Goal: Task Accomplishment & Management: Use online tool/utility

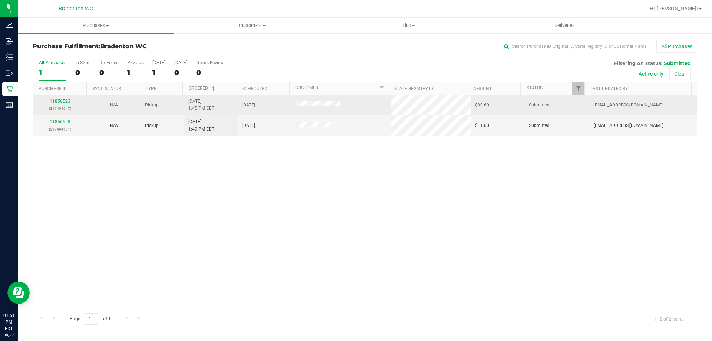
click at [62, 101] on link "11856523" at bounding box center [60, 101] width 21 height 5
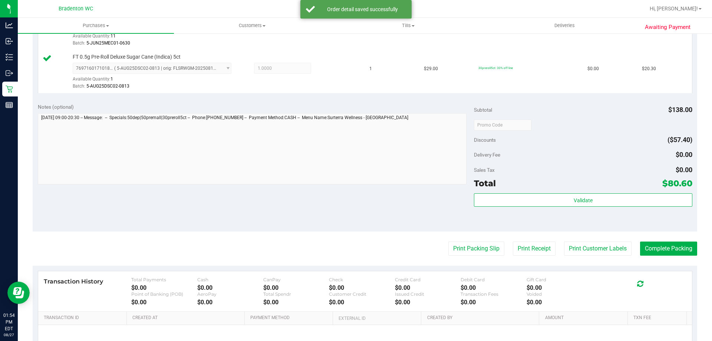
scroll to position [327, 0]
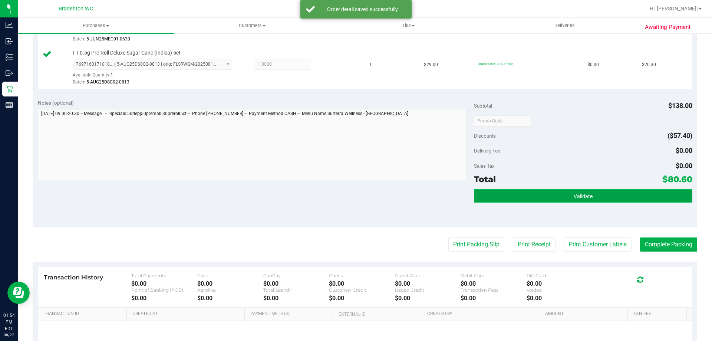
click at [529, 200] on button "Validate" at bounding box center [583, 195] width 218 height 13
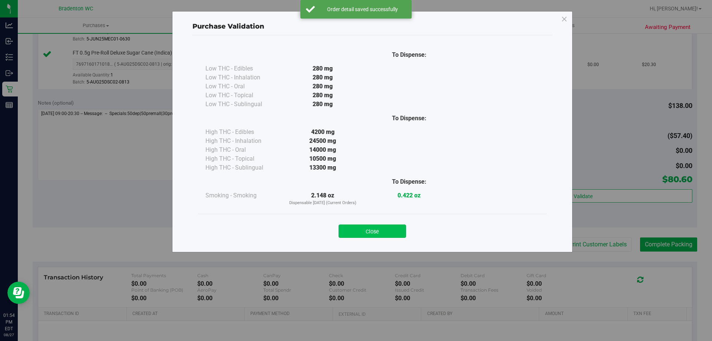
click at [384, 228] on button "Close" at bounding box center [373, 230] width 68 height 13
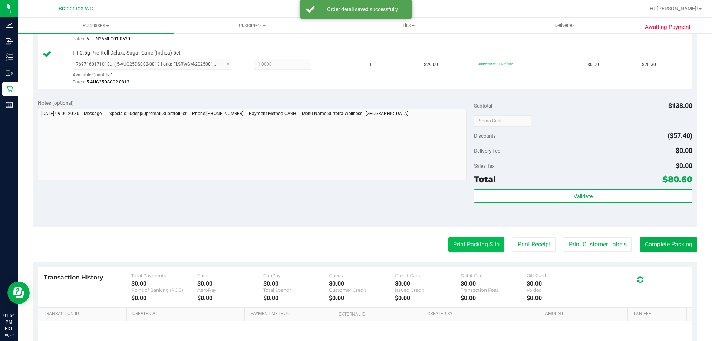
click at [456, 243] on button "Print Packing Slip" at bounding box center [476, 244] width 56 height 14
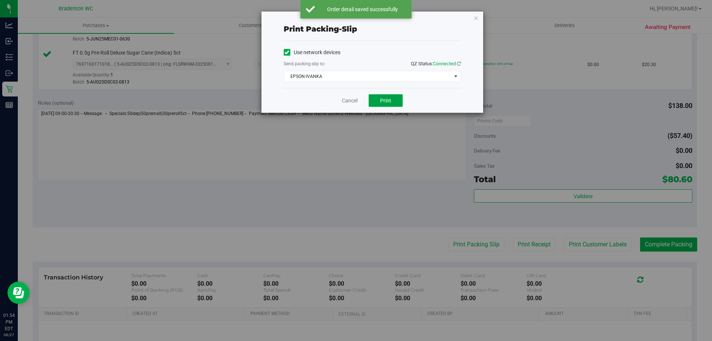
click at [382, 106] on button "Print" at bounding box center [386, 100] width 34 height 13
click at [354, 100] on link "Cancel" at bounding box center [350, 101] width 16 height 8
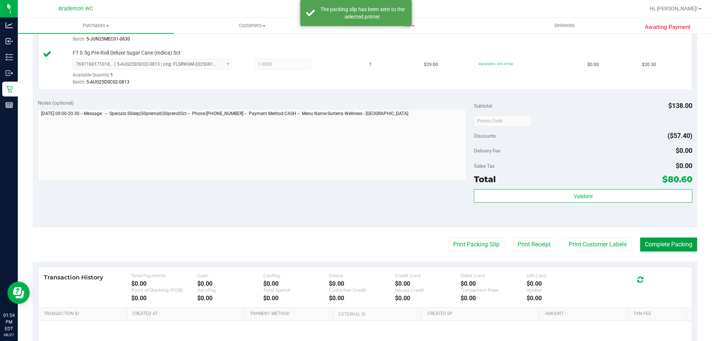
click at [664, 250] on button "Complete Packing" at bounding box center [668, 244] width 57 height 14
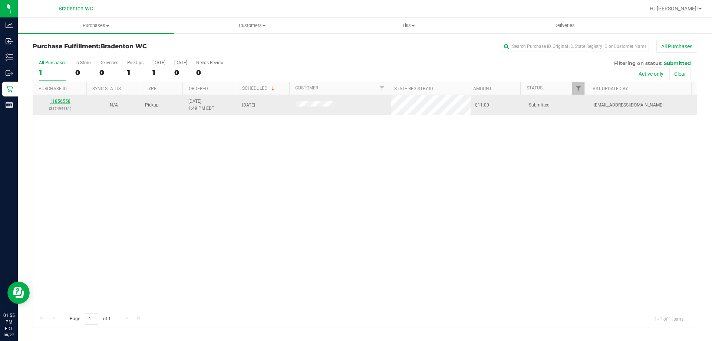
click at [63, 103] on link "11856558" at bounding box center [60, 101] width 21 height 5
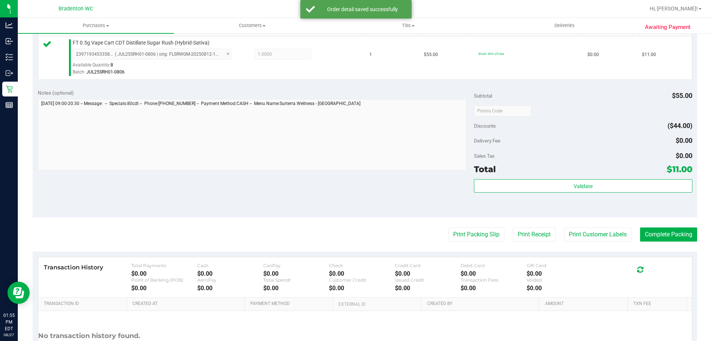
scroll to position [202, 0]
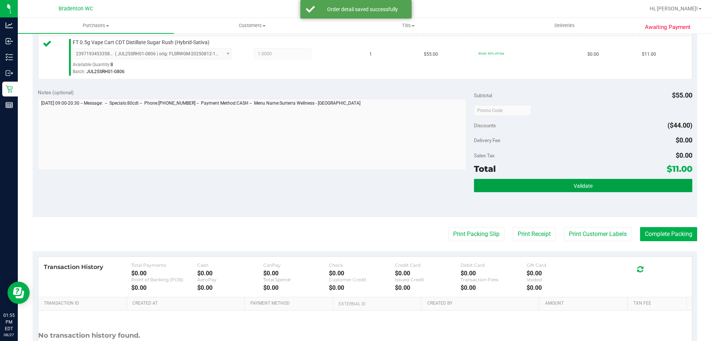
click at [523, 182] on button "Validate" at bounding box center [583, 185] width 218 height 13
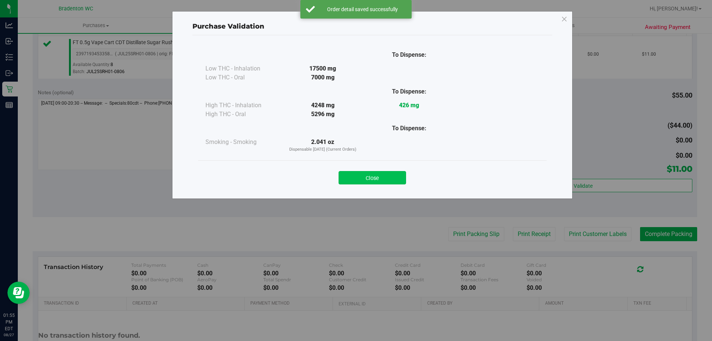
click at [375, 184] on button "Close" at bounding box center [373, 177] width 68 height 13
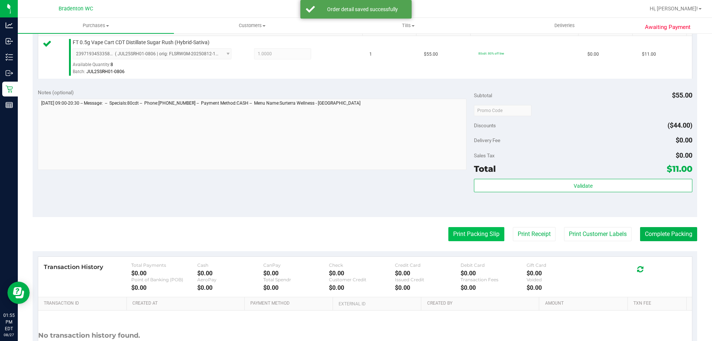
click at [455, 240] on button "Print Packing Slip" at bounding box center [476, 234] width 56 height 14
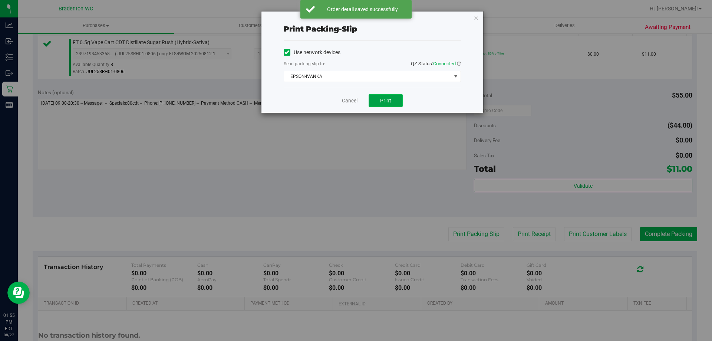
click at [384, 102] on span "Print" at bounding box center [385, 101] width 11 height 6
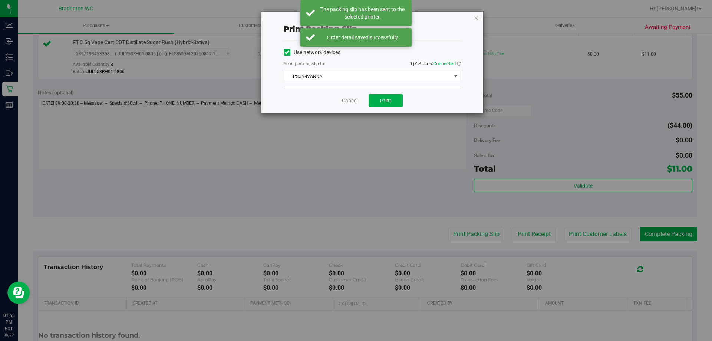
click at [353, 99] on link "Cancel" at bounding box center [350, 101] width 16 height 8
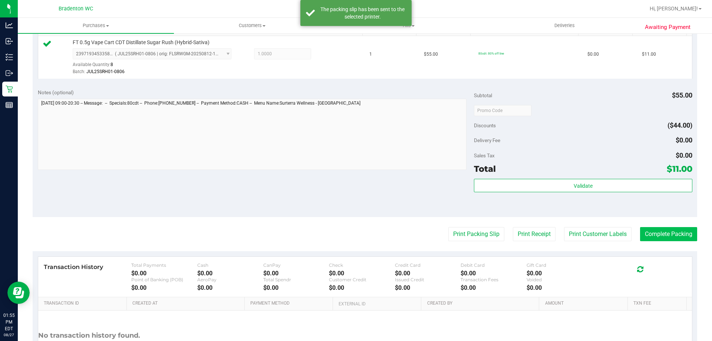
click at [661, 237] on button "Complete Packing" at bounding box center [668, 234] width 57 height 14
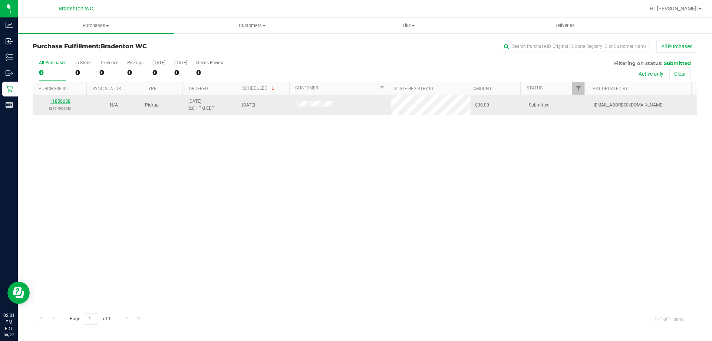
click at [67, 101] on link "11856658" at bounding box center [60, 101] width 21 height 5
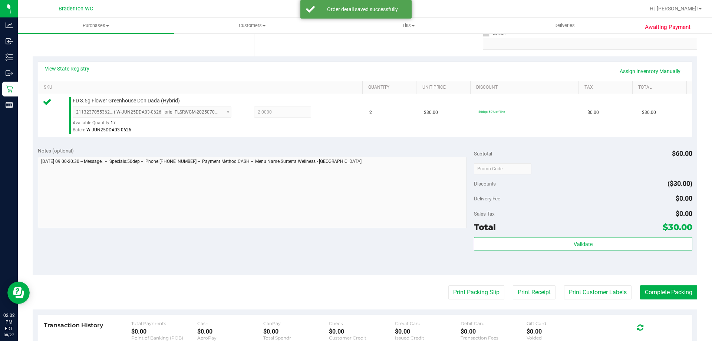
scroll to position [161, 0]
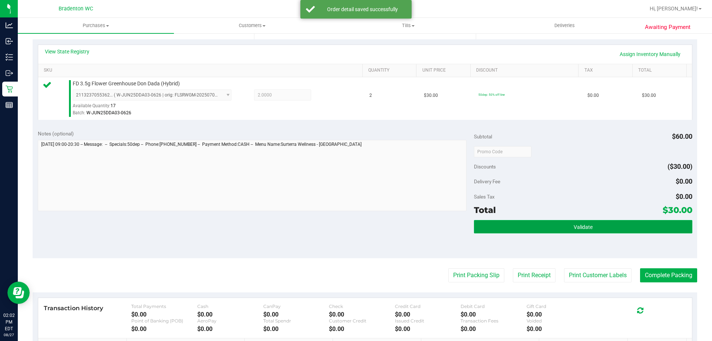
click at [502, 230] on button "Validate" at bounding box center [583, 226] width 218 height 13
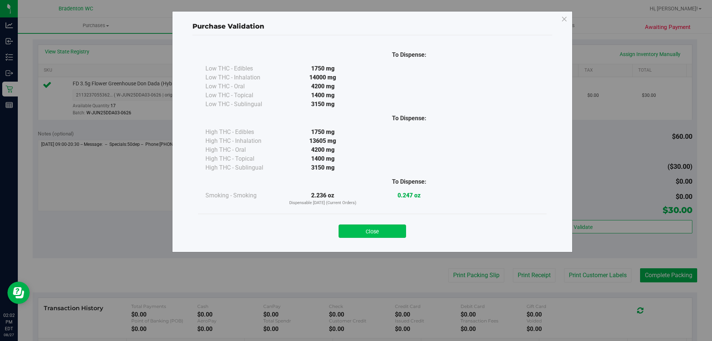
click at [352, 233] on button "Close" at bounding box center [373, 230] width 68 height 13
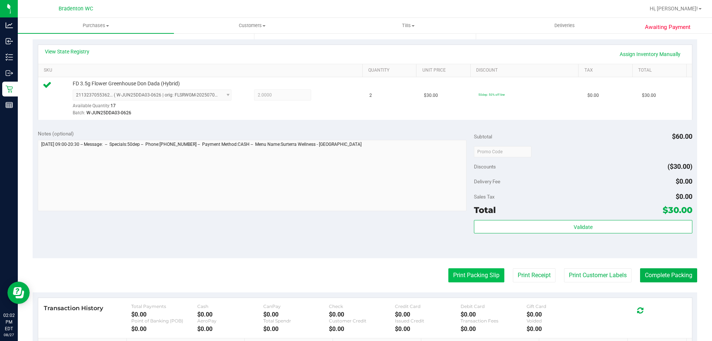
click at [470, 280] on button "Print Packing Slip" at bounding box center [476, 275] width 56 height 14
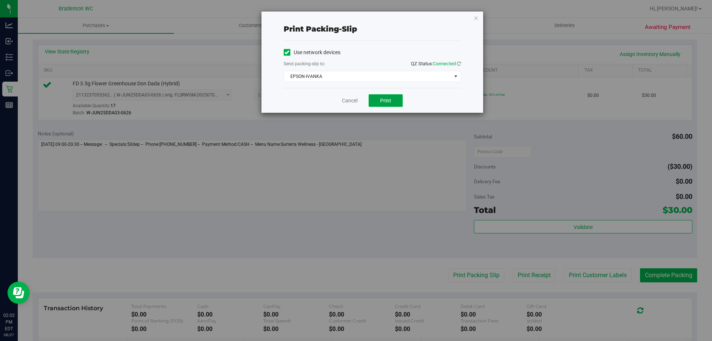
click at [388, 98] on span "Print" at bounding box center [385, 101] width 11 height 6
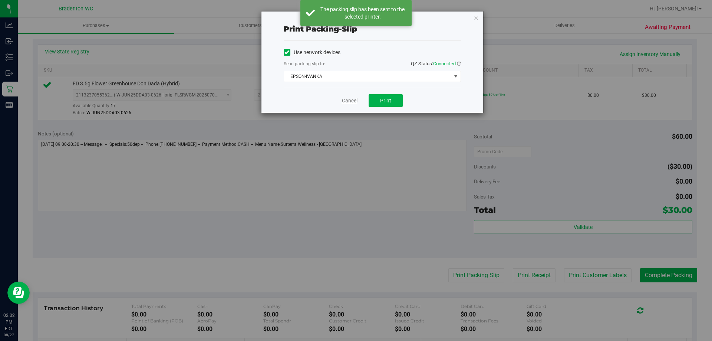
click at [348, 101] on link "Cancel" at bounding box center [350, 101] width 16 height 8
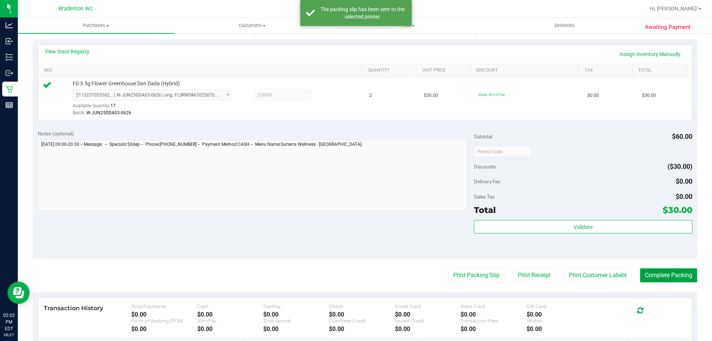
click at [663, 269] on button "Complete Packing" at bounding box center [668, 275] width 57 height 14
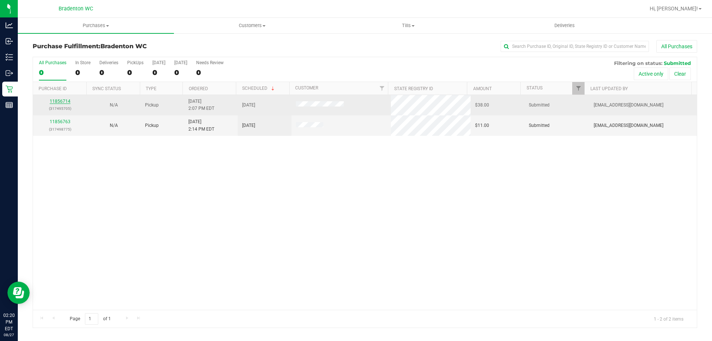
click at [59, 101] on link "11856714" at bounding box center [60, 101] width 21 height 5
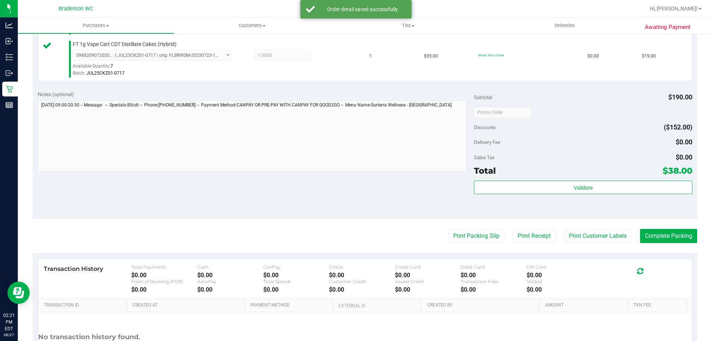
scroll to position [246, 0]
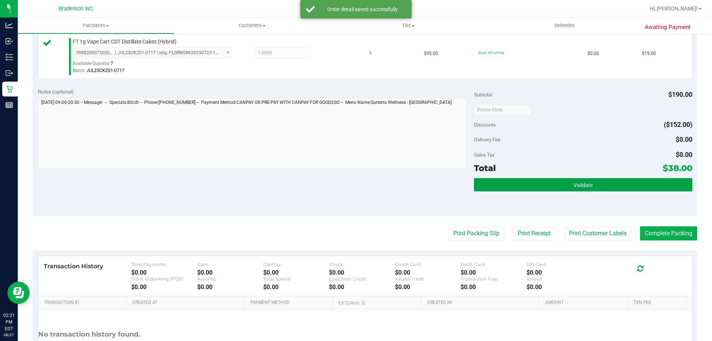
click at [514, 178] on button "Validate" at bounding box center [583, 184] width 218 height 13
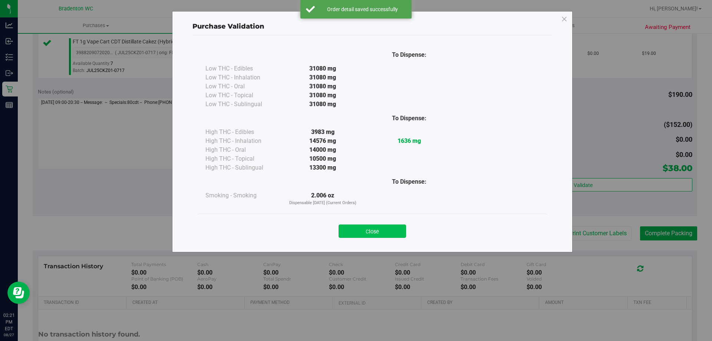
click at [371, 227] on button "Close" at bounding box center [373, 230] width 68 height 13
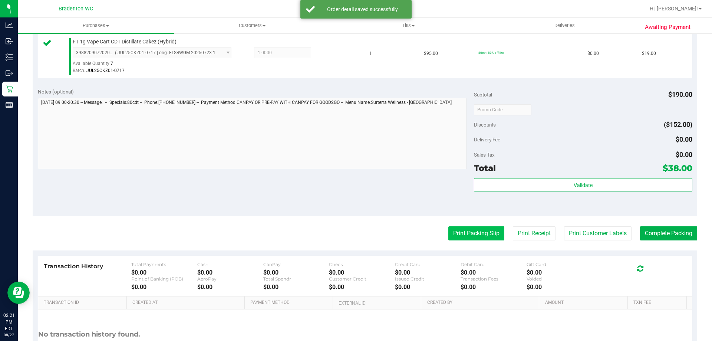
click at [473, 233] on button "Print Packing Slip" at bounding box center [476, 233] width 56 height 14
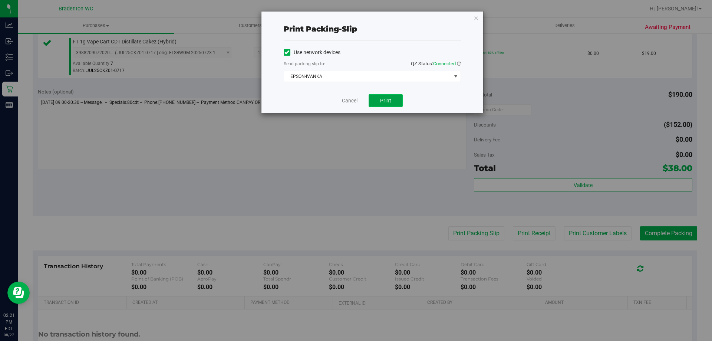
click at [389, 105] on button "Print" at bounding box center [386, 100] width 34 height 13
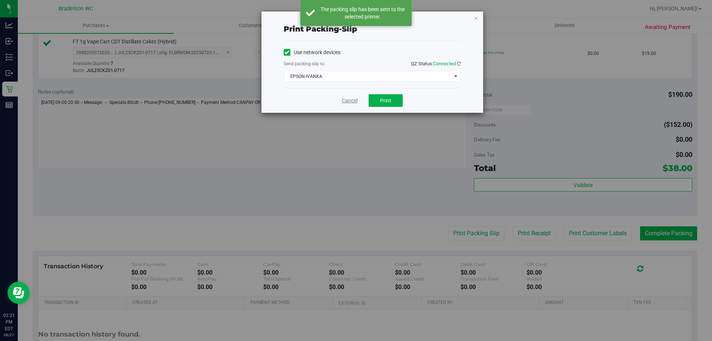
click at [348, 98] on link "Cancel" at bounding box center [350, 101] width 16 height 8
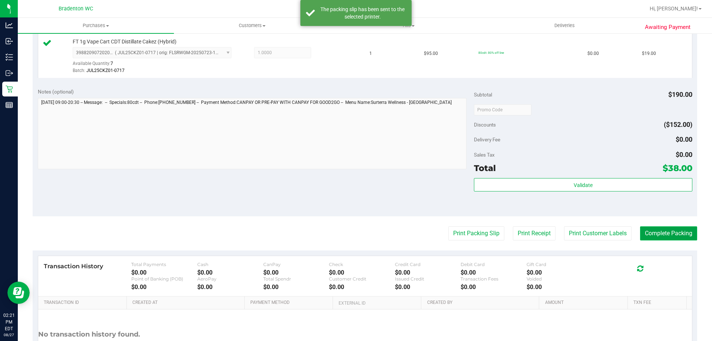
click at [657, 233] on button "Complete Packing" at bounding box center [668, 233] width 57 height 14
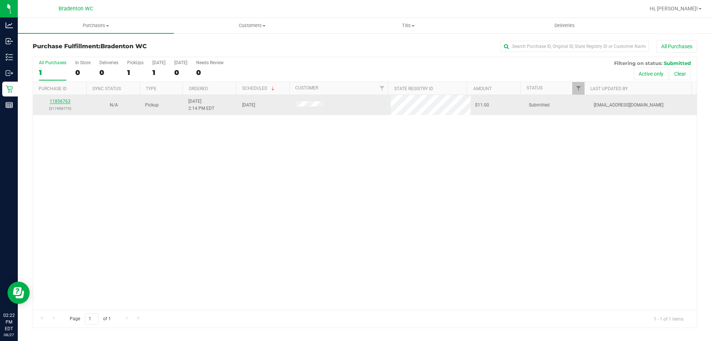
click at [63, 102] on link "11856763" at bounding box center [60, 101] width 21 height 5
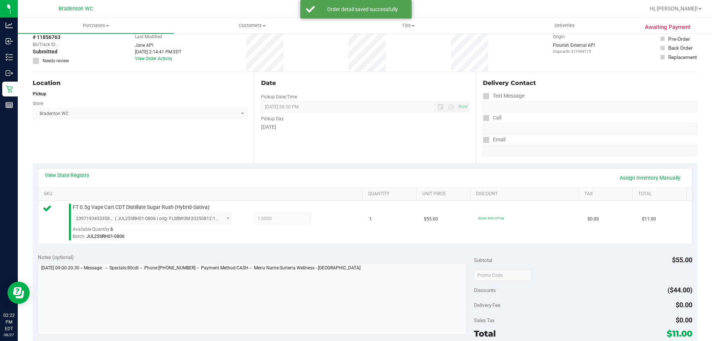
scroll to position [223, 0]
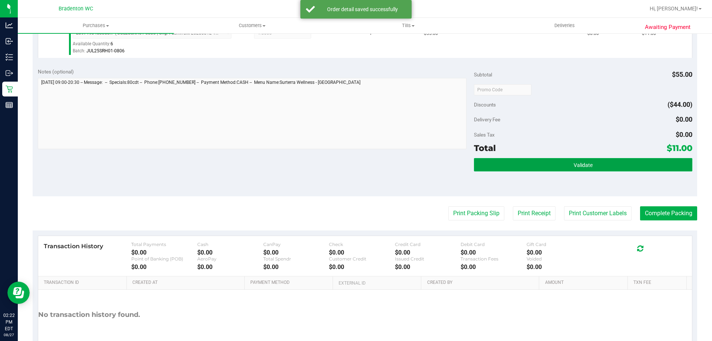
click at [534, 166] on button "Validate" at bounding box center [583, 164] width 218 height 13
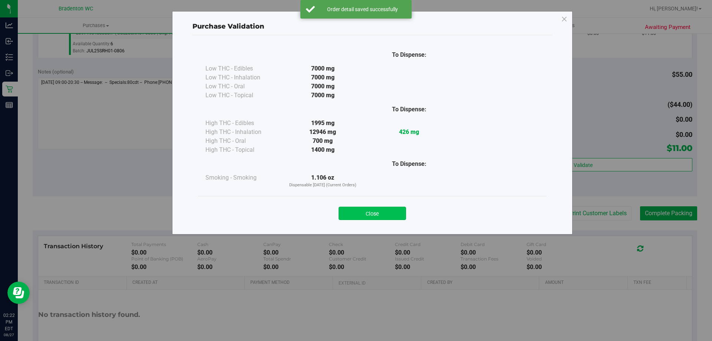
click at [375, 214] on button "Close" at bounding box center [373, 213] width 68 height 13
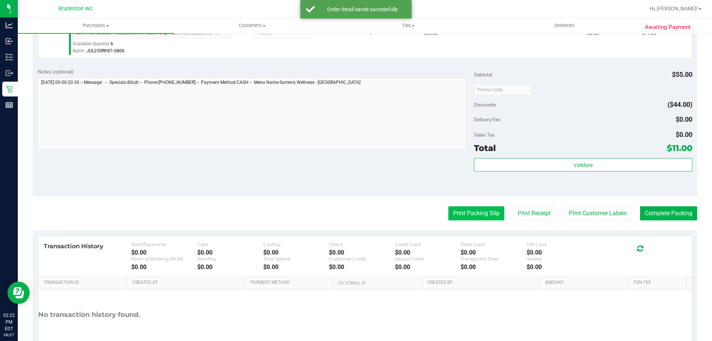
click at [467, 215] on button "Print Packing Slip" at bounding box center [476, 213] width 56 height 14
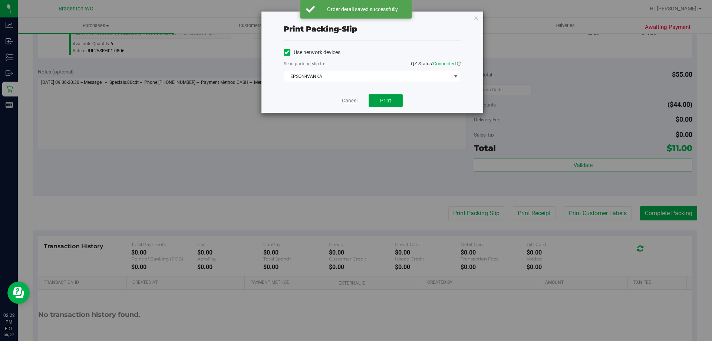
drag, startPoint x: 384, startPoint y: 100, endPoint x: 346, endPoint y: 101, distance: 37.9
click at [384, 101] on span "Print" at bounding box center [385, 101] width 11 height 6
click at [346, 101] on link "Cancel" at bounding box center [350, 101] width 16 height 8
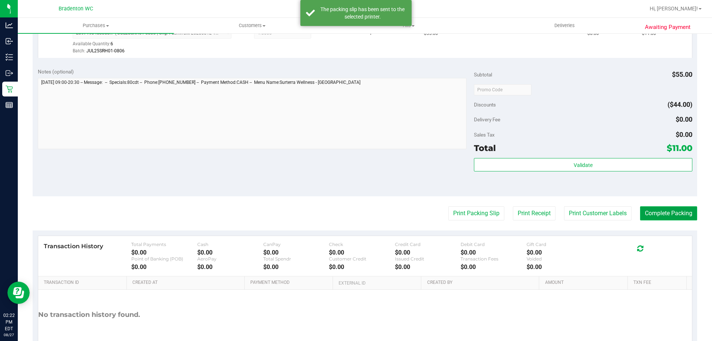
click at [660, 214] on button "Complete Packing" at bounding box center [668, 213] width 57 height 14
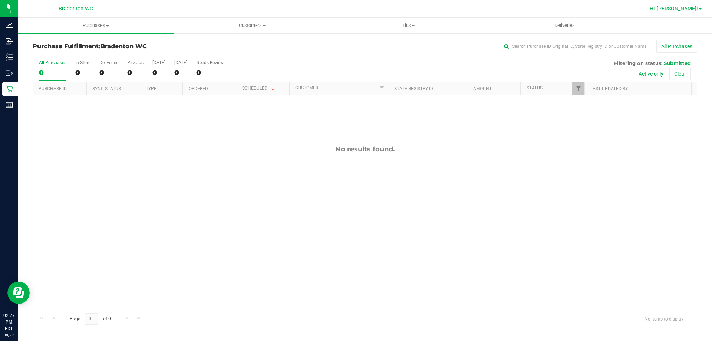
click at [697, 7] on span "Hi, [PERSON_NAME]!" at bounding box center [674, 9] width 48 height 6
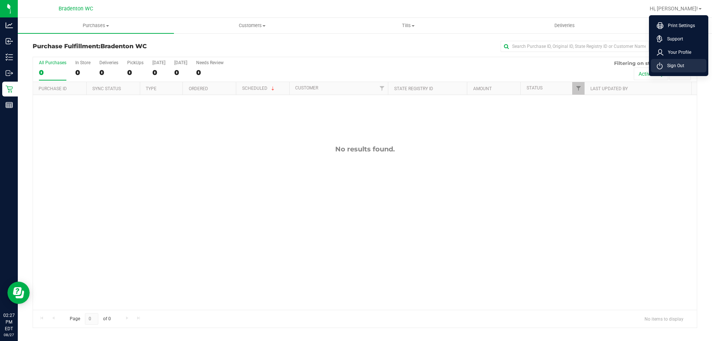
click at [673, 70] on li "Sign Out" at bounding box center [679, 65] width 56 height 13
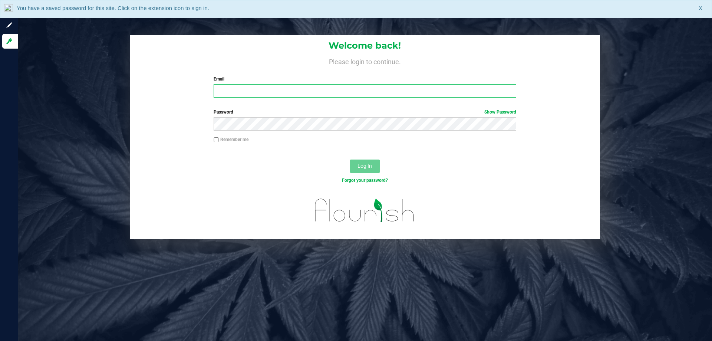
click at [226, 88] on input "Email" at bounding box center [365, 90] width 302 height 13
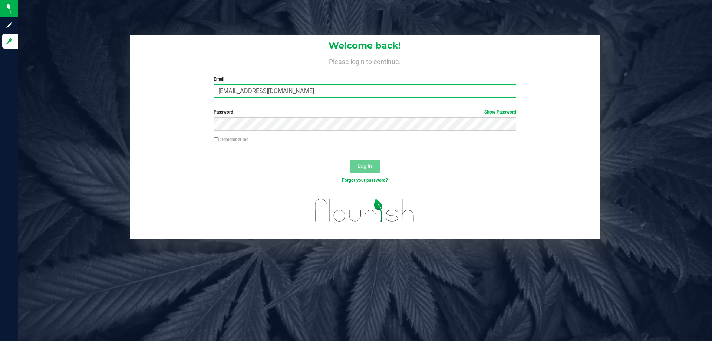
type input "[EMAIL_ADDRESS][DOMAIN_NAME]"
click at [370, 165] on span "Log In" at bounding box center [365, 166] width 14 height 6
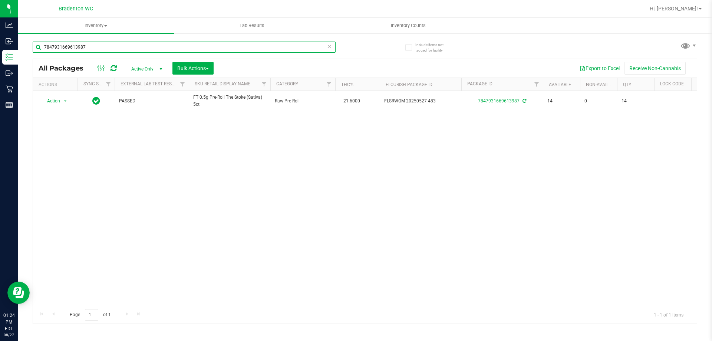
click at [92, 43] on input "7847931669613987" at bounding box center [184, 47] width 303 height 11
type input "f"
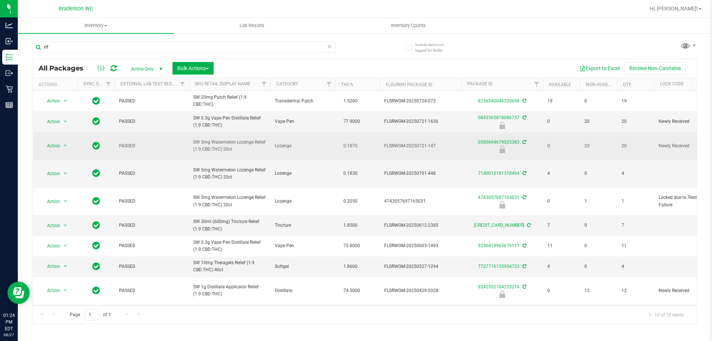
click at [254, 144] on span "SW 5mg Watermelon Lozenge Relief (1:9 CBD:THC) 20ct" at bounding box center [229, 146] width 73 height 14
copy tr "SW 5mg Watermelon Lozenge Relief (1:9 CBD:THC) 20ct"
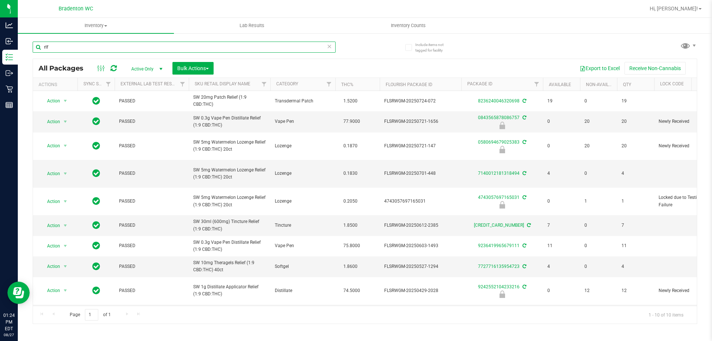
click at [86, 47] on input "rlf" at bounding box center [184, 47] width 303 height 11
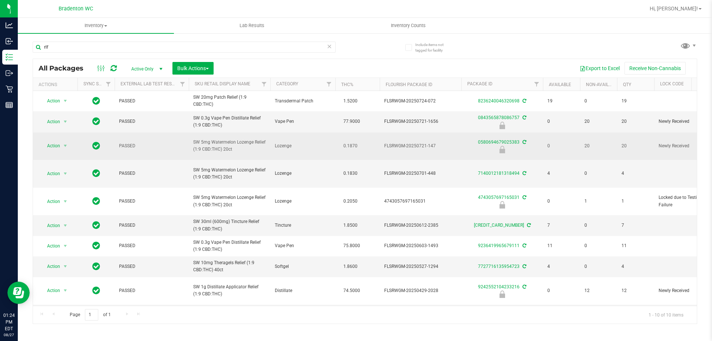
click at [246, 142] on span "SW 5mg Watermelon Lozenge Relief (1:9 CBD:THC) 20ct" at bounding box center [229, 146] width 73 height 14
copy tr "SW 5mg Watermelon Lozenge Relief (1:9 CBD:THC) 20ct"
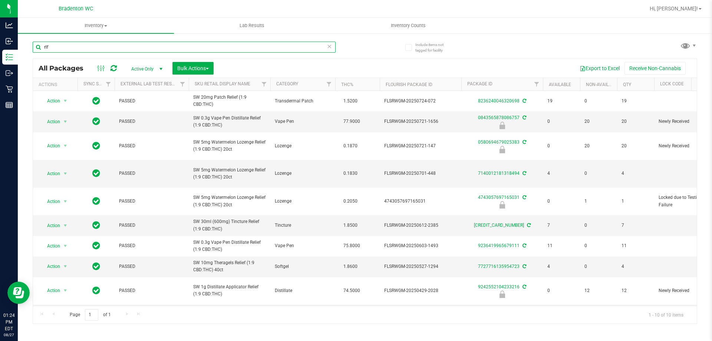
click at [117, 46] on input "rlf" at bounding box center [184, 47] width 303 height 11
paste input "SW 5mg Watermelon Lozenge Relief (1:9 CBD:THC) 20ct"
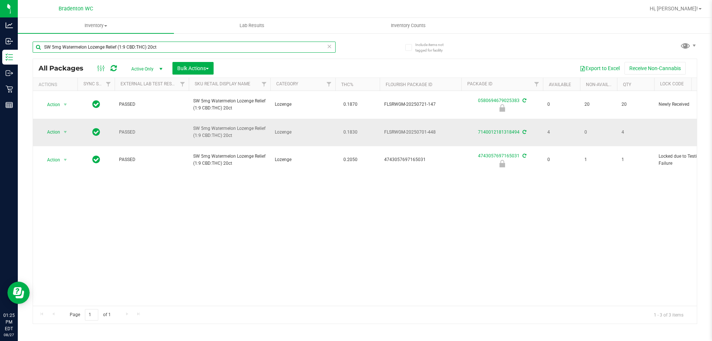
type input "SW 5mg Watermelon Lozenge Relief (1:9 CBD:THC) 20ct"
